Goal: Transaction & Acquisition: Purchase product/service

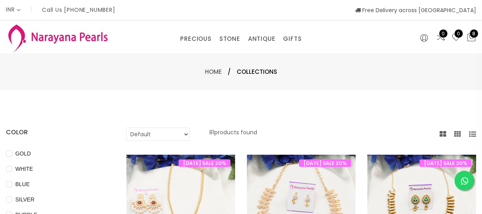
select select "INR"
click at [265, 77] on link "NECKLACE" at bounding box center [285, 75] width 67 height 13
click at [271, 76] on link "NECKLACE" at bounding box center [285, 75] width 67 height 13
click at [274, 73] on link "NECKLACE" at bounding box center [285, 75] width 67 height 13
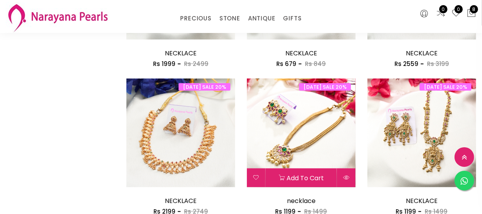
scroll to position [786, 0]
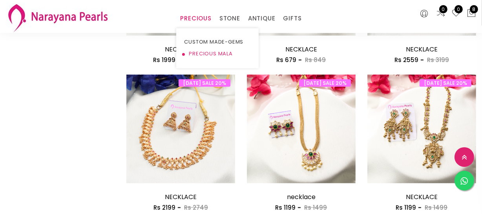
click at [201, 53] on link "PRECIOUS MALA" at bounding box center [217, 54] width 67 height 12
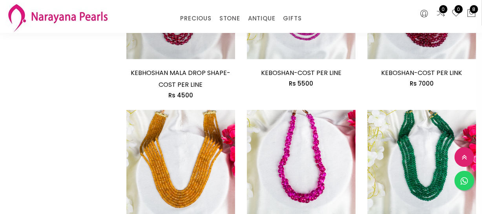
scroll to position [1116, 0]
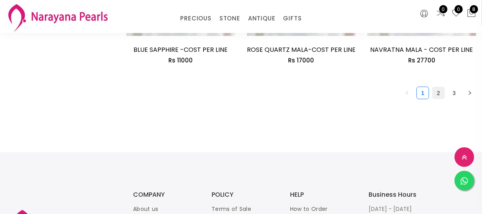
click at [444, 97] on link "2" at bounding box center [439, 93] width 12 height 12
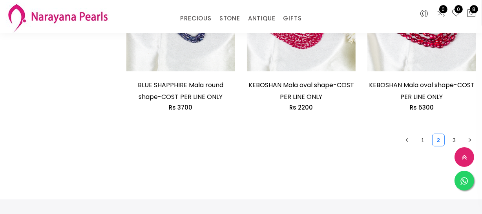
scroll to position [1071, 0]
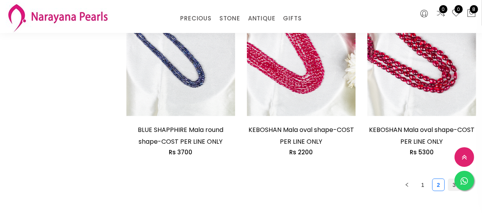
click at [451, 188] on link "3" at bounding box center [455, 185] width 12 height 12
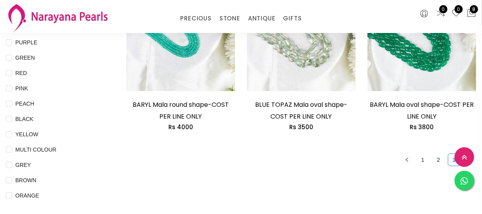
scroll to position [178, 0]
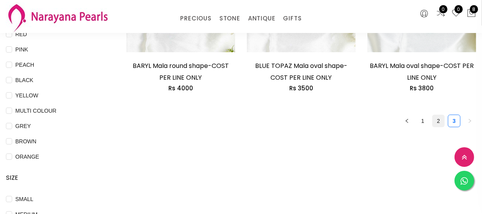
click at [441, 124] on link "2" at bounding box center [439, 121] width 12 height 12
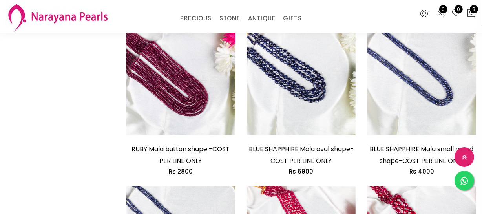
scroll to position [1071, 0]
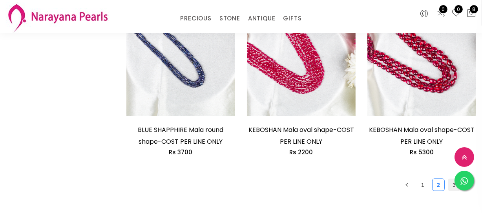
click at [450, 189] on link "3" at bounding box center [455, 185] width 12 height 12
